Goal: Task Accomplishment & Management: Manage account settings

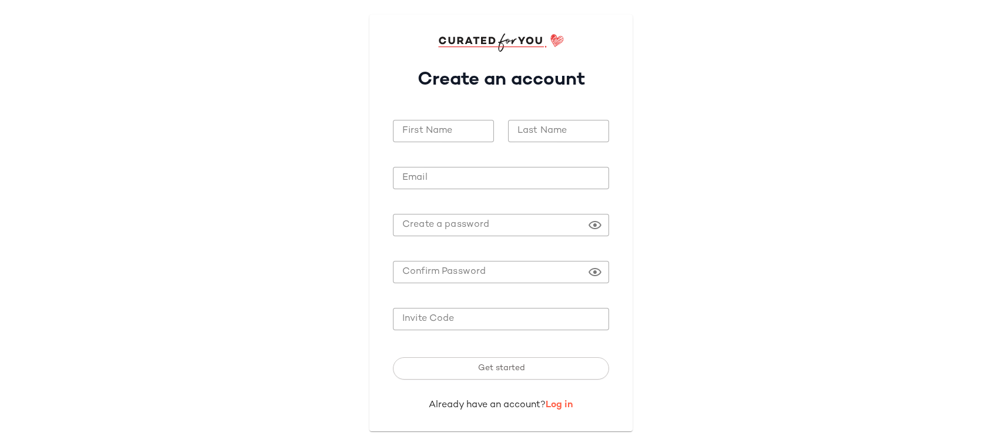
click at [557, 400] on link "Log in" at bounding box center [559, 405] width 28 height 10
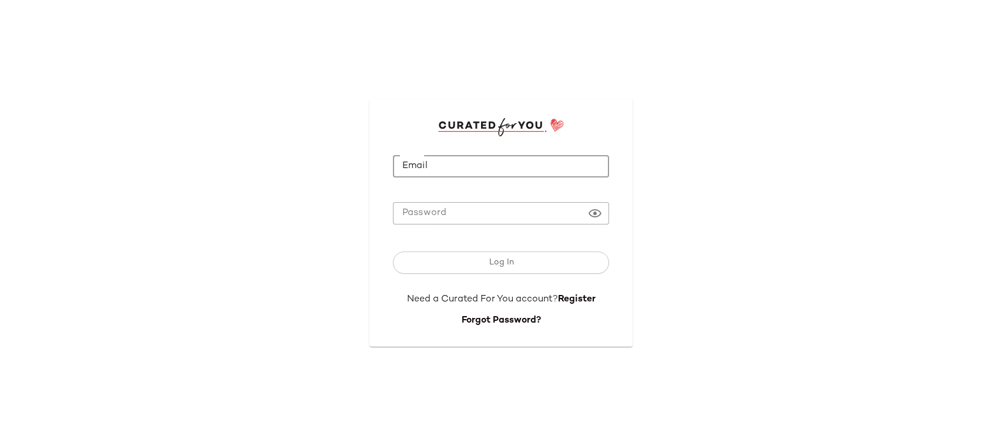
click at [482, 161] on input "Email" at bounding box center [501, 166] width 216 height 23
click at [0, 445] on com-1password-button at bounding box center [0, 446] width 0 height 0
type input "**********"
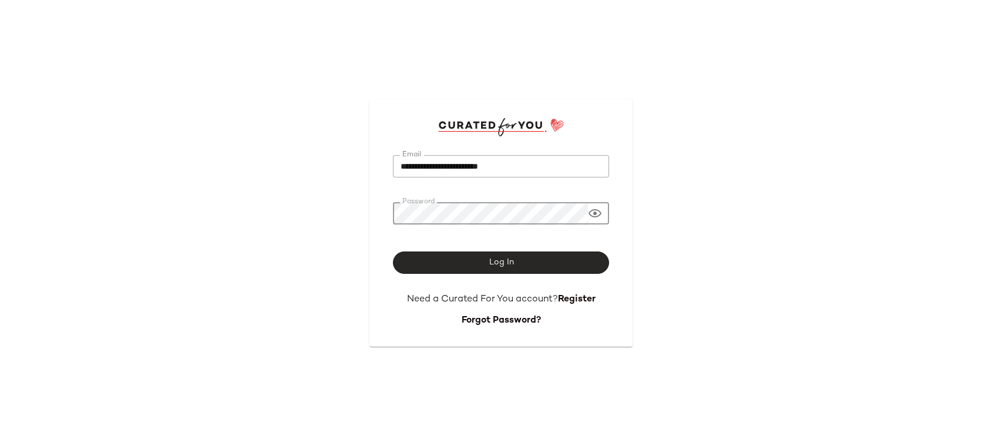
click at [511, 261] on span "Log In" at bounding box center [500, 262] width 25 height 9
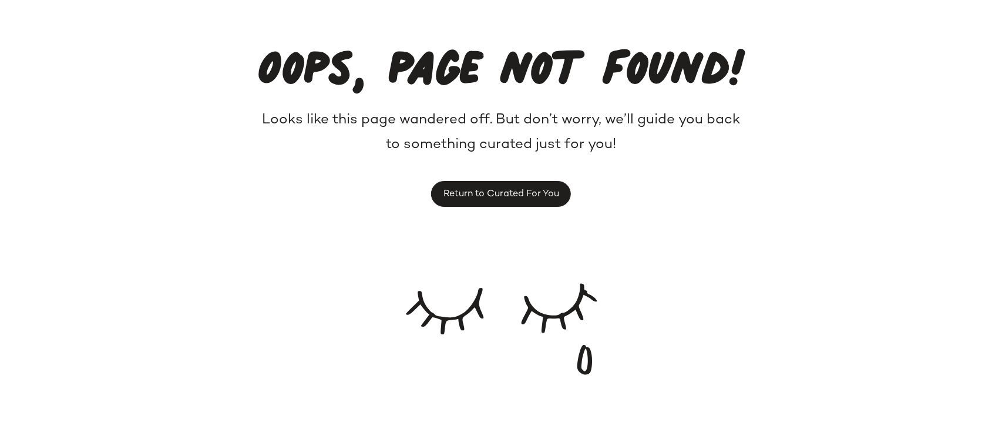
drag, startPoint x: 89, startPoint y: 382, endPoint x: 96, endPoint y: 382, distance: 7.0
click at [91, 382] on div "Oops, page not found! Looks like this page wandered off. But don’t worry, we’ll…" at bounding box center [501, 192] width 1002 height 385
